Goal: Task Accomplishment & Management: Use online tool/utility

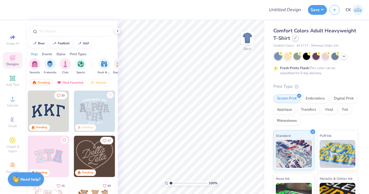
click at [294, 38] on icon at bounding box center [295, 38] width 3 height 3
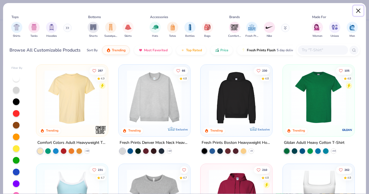
click at [357, 10] on button "Close" at bounding box center [358, 11] width 11 height 11
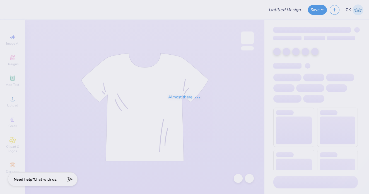
type input "Bar Crawl Fall tees option Navy tank"
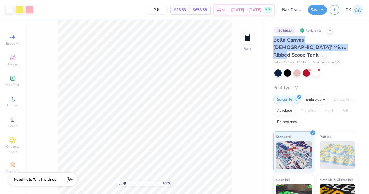
drag, startPoint x: 300, startPoint y: 48, endPoint x: 267, endPoint y: 40, distance: 33.3
click at [267, 40] on div "# 505891A Revision 2 Bella Canvas Ladies' Micro Ribbed Scoop Tank Bella + Canva…" at bounding box center [316, 138] width 105 height 237
copy span "Bella Canvas [DEMOGRAPHIC_DATA]' Micro Ribbed Scoop Tank"
